Goal: Browse casually: Explore the website without a specific task or goal

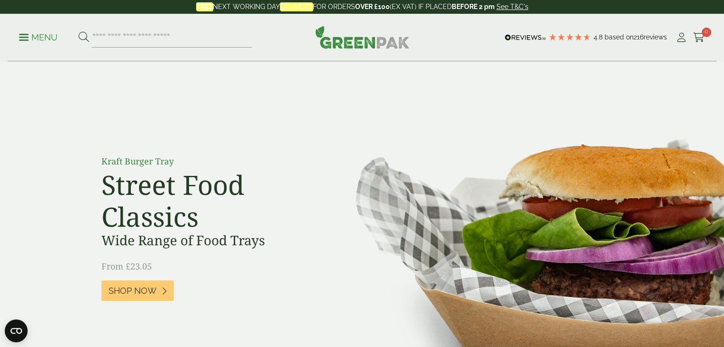
click at [36, 28] on ul "Menu" at bounding box center [135, 38] width 233 height 20
drag, startPoint x: 34, startPoint y: 35, endPoint x: 27, endPoint y: 40, distance: 8.9
click at [34, 35] on p "Menu" at bounding box center [38, 37] width 39 height 11
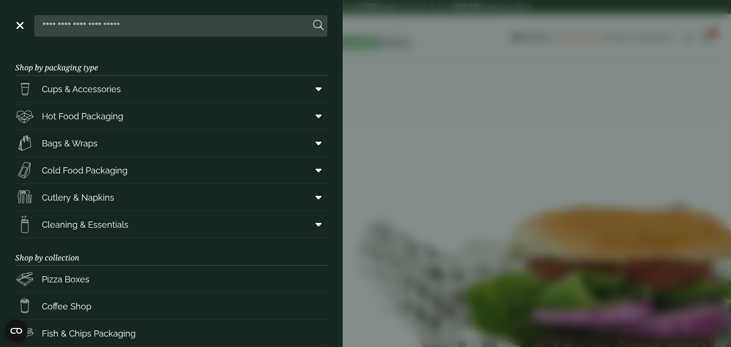
click at [17, 21] on link "Menu" at bounding box center [19, 25] width 10 height 10
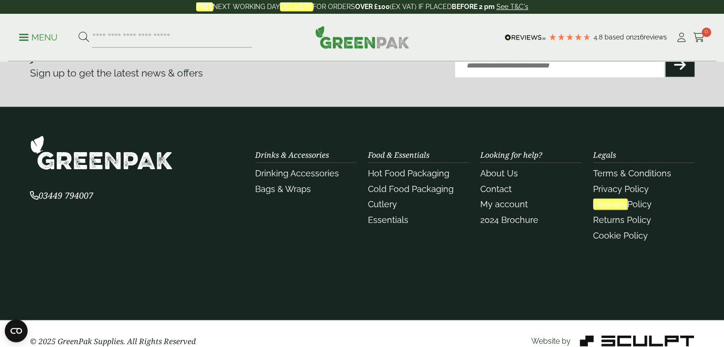
scroll to position [2236, 0]
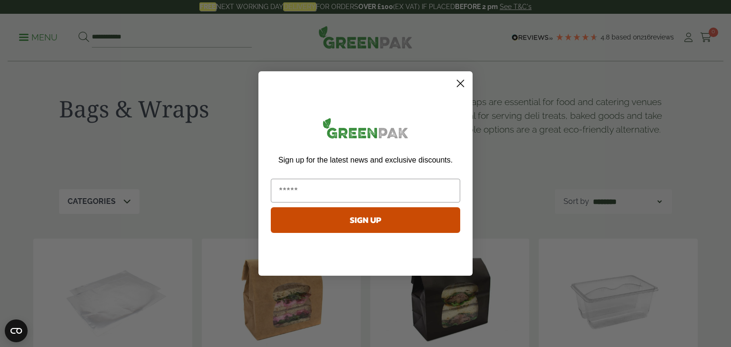
click at [458, 83] on circle "Close dialog" at bounding box center [461, 84] width 16 height 16
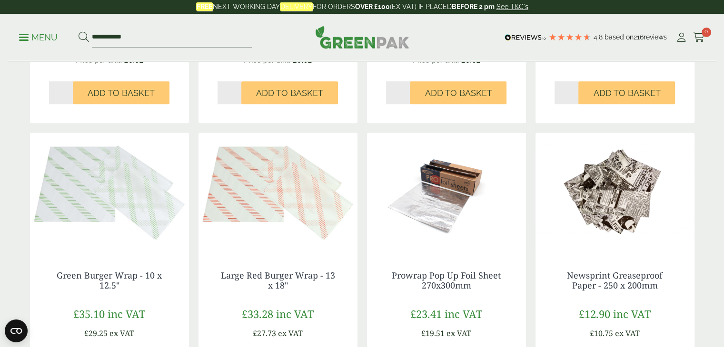
scroll to position [809, 0]
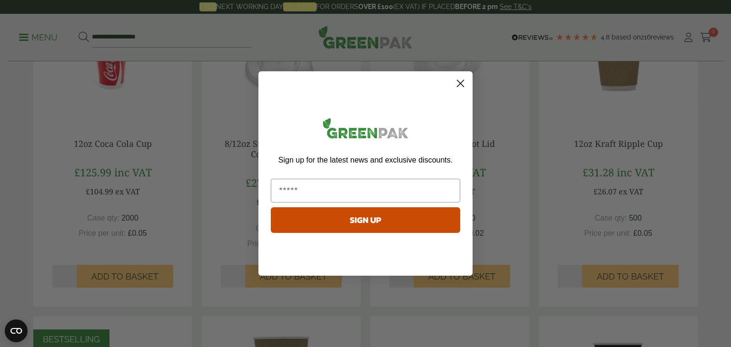
click at [505, 98] on div "Close dialog Sign up for the latest news and exclusive discounts. SIGN UP ******" at bounding box center [365, 173] width 731 height 347
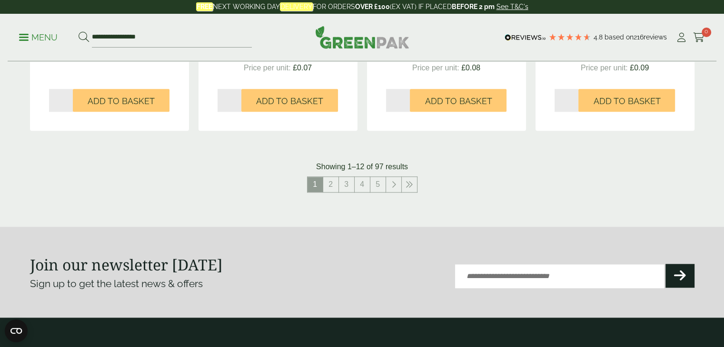
scroll to position [904, 0]
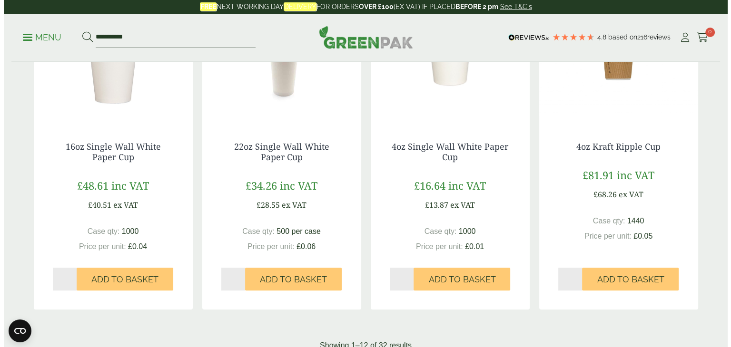
scroll to position [904, 0]
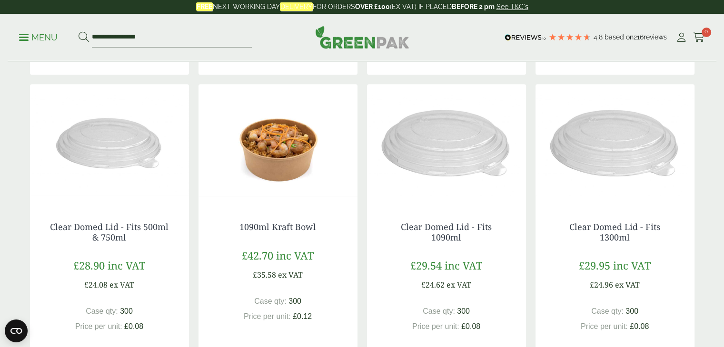
scroll to position [952, 0]
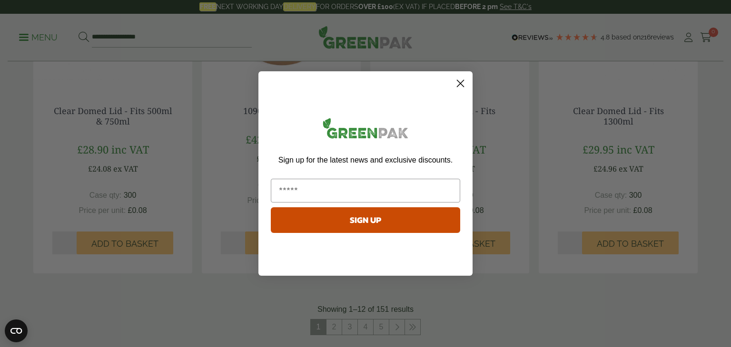
drag, startPoint x: 462, startPoint y: 81, endPoint x: 458, endPoint y: 84, distance: 5.1
click at [462, 81] on icon "Close dialog" at bounding box center [460, 83] width 7 height 7
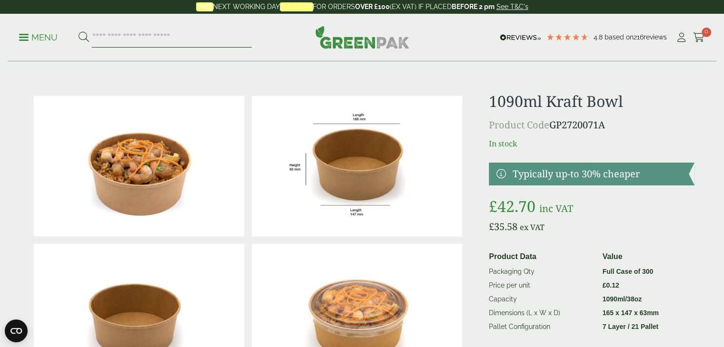
click at [172, 36] on input "search" at bounding box center [172, 38] width 160 height 20
type input "*********"
click at [79, 31] on button at bounding box center [84, 37] width 10 height 12
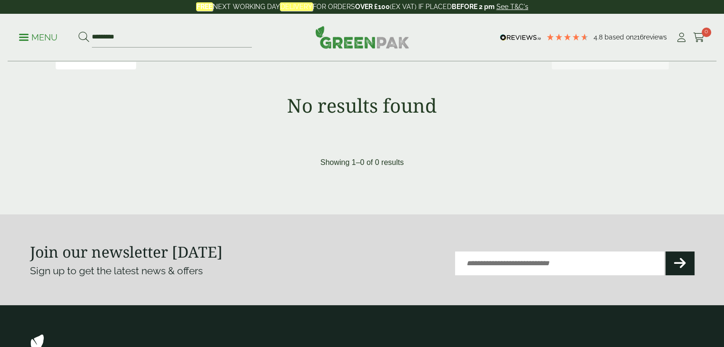
scroll to position [143, 0]
